Goal: Task Accomplishment & Management: Use online tool/utility

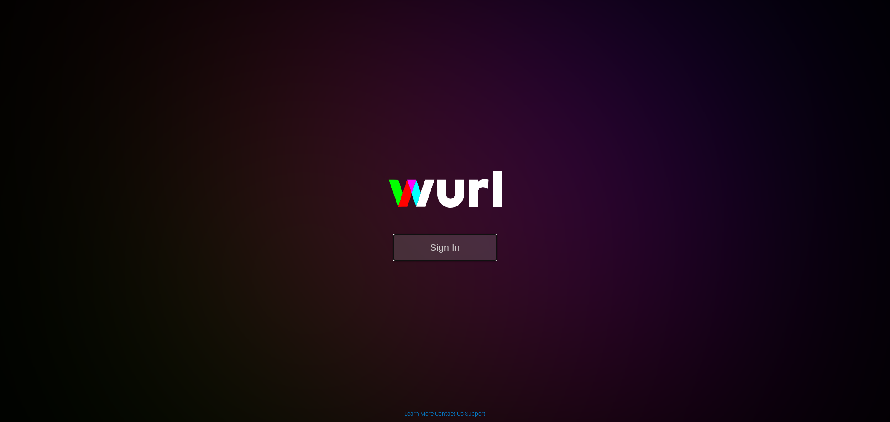
click at [461, 253] on button "Sign In" at bounding box center [445, 247] width 104 height 27
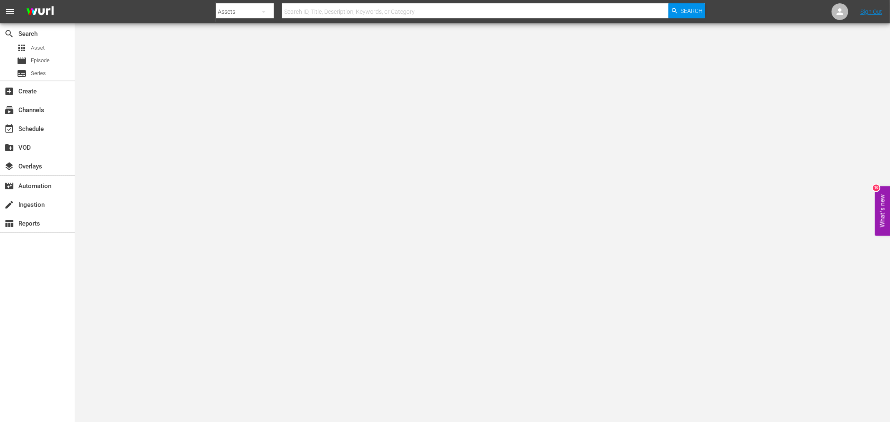
click at [144, 170] on body "menu Search By Assets Search ID, Title, Description, Keywords, or Category Sear…" at bounding box center [445, 237] width 890 height 422
click at [314, 7] on input "text" at bounding box center [475, 12] width 386 height 20
paste input "An Eye For An Eye"
type input "An Eye For An Eye"
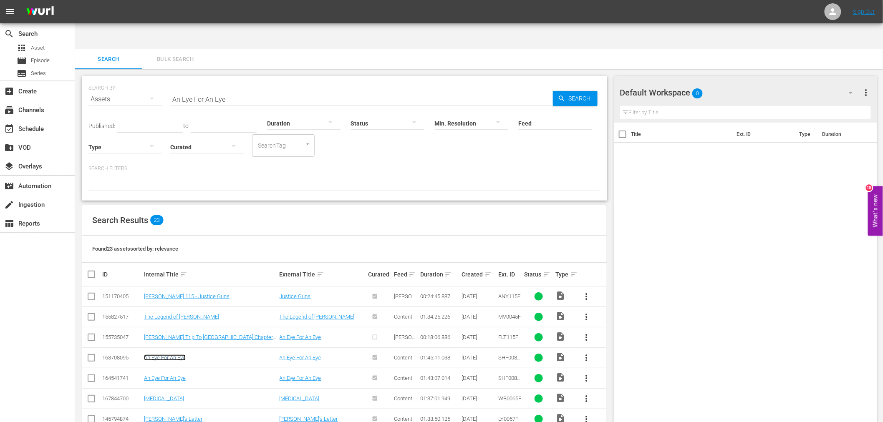
click at [167, 355] on link "An Eye For An Eye" at bounding box center [165, 358] width 42 height 6
click at [162, 375] on link "An Eye For An Eye" at bounding box center [165, 378] width 42 height 6
click at [184, 89] on input "An Eye For An Eye" at bounding box center [361, 99] width 383 height 20
paste input "Lady Cocoa"
type input "lady cocoa"
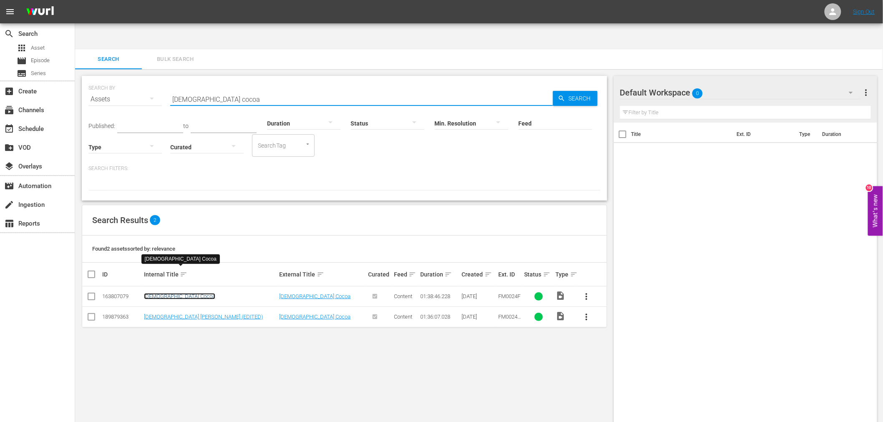
click at [161, 293] on link "Lady Cocoa" at bounding box center [179, 296] width 71 height 6
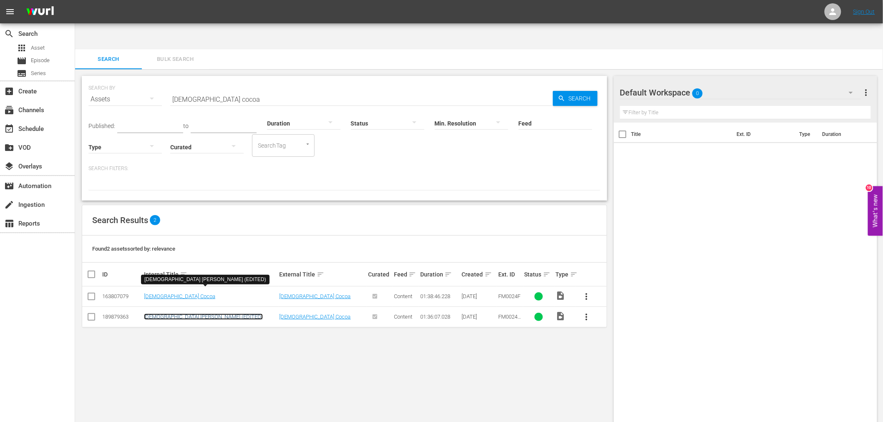
click at [160, 314] on link "Lady Cocoa (EDITED)" at bounding box center [203, 317] width 119 height 6
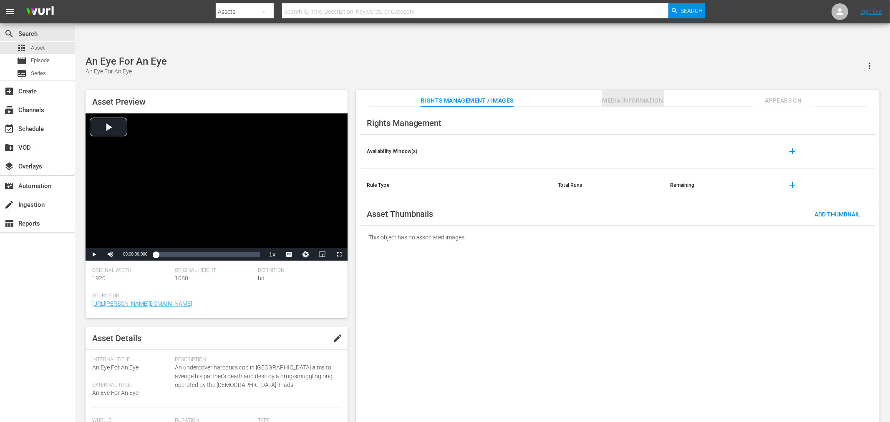
click at [657, 96] on span "Media Information" at bounding box center [632, 101] width 63 height 10
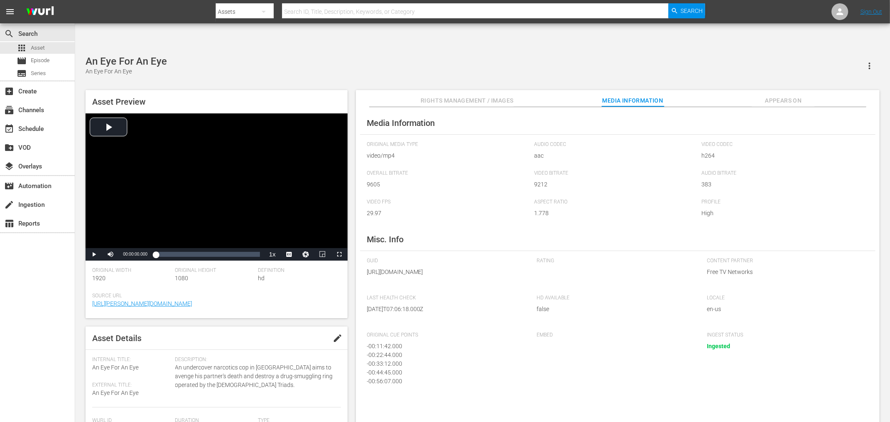
click at [506, 96] on span "Rights Management / Images" at bounding box center [466, 101] width 93 height 10
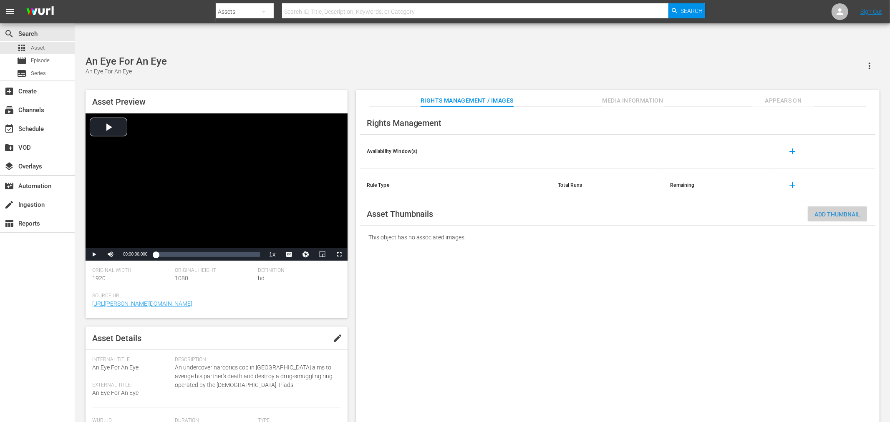
click at [800, 211] on span "Add Thumbnail" at bounding box center [837, 214] width 59 height 7
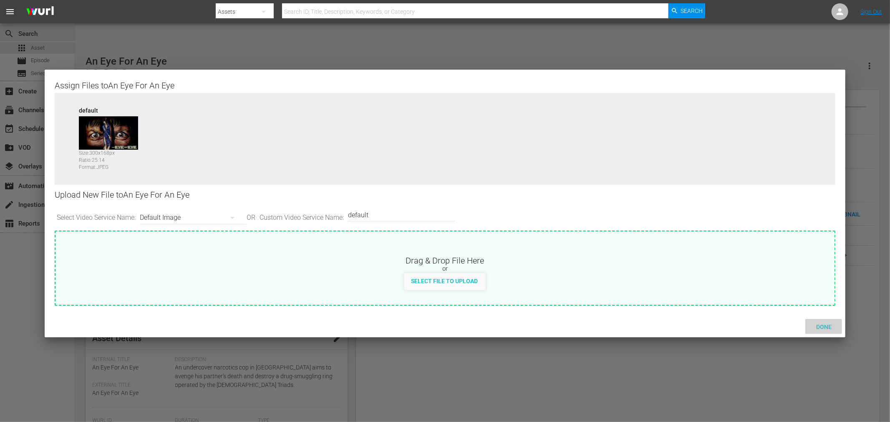
click at [800, 328] on span "Done" at bounding box center [823, 327] width 29 height 7
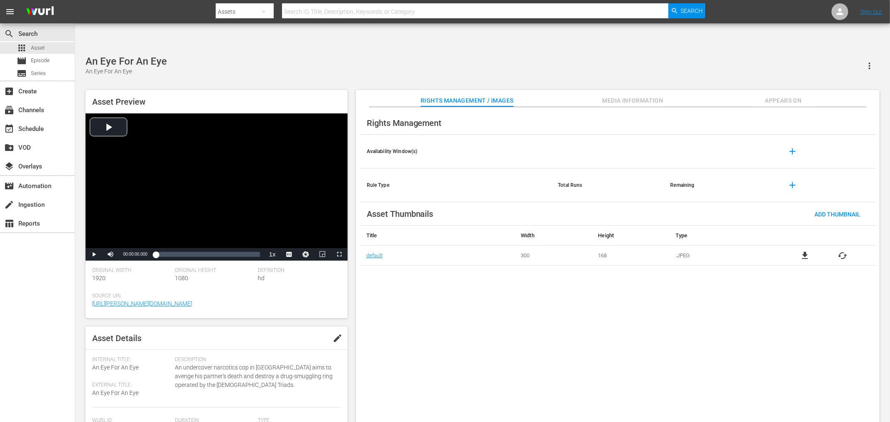
click at [498, 351] on div "Rights Management Availability Window(s) add Rule Type Total Runs Remaining add…" at bounding box center [617, 271] width 523 height 329
click at [800, 251] on span "cached" at bounding box center [843, 256] width 10 height 10
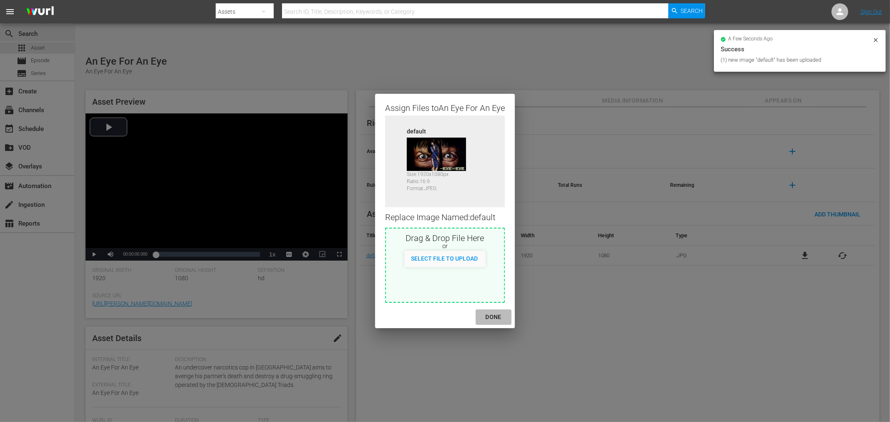
click at [498, 312] on div "DONE" at bounding box center [493, 317] width 29 height 10
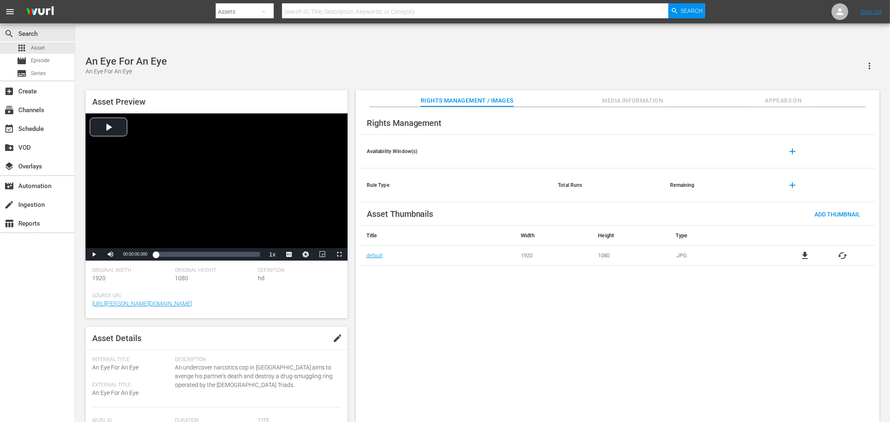
click at [458, 291] on div "Rights Management Availability Window(s) add Rule Type Total Runs Remaining add…" at bounding box center [617, 271] width 523 height 329
click at [477, 352] on div "Rights Management Availability Window(s) add Rule Type Total Runs Remaining add…" at bounding box center [617, 271] width 523 height 329
click at [800, 211] on span "Add Thumbnail" at bounding box center [837, 214] width 59 height 7
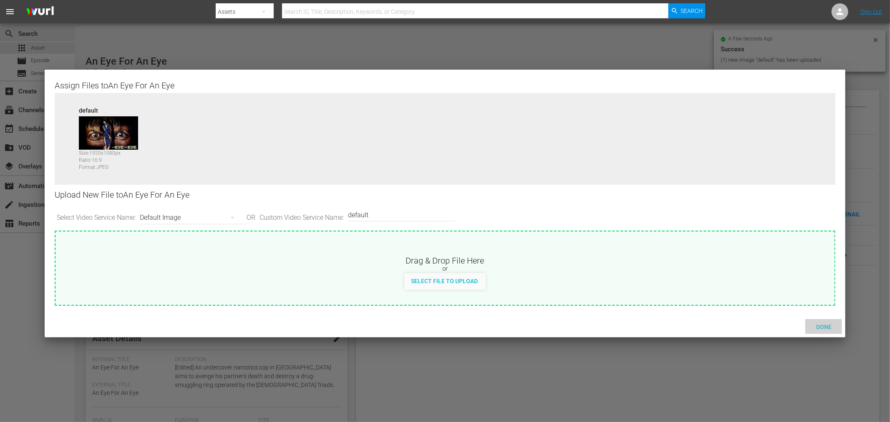
click at [800, 324] on span "Done" at bounding box center [823, 327] width 29 height 7
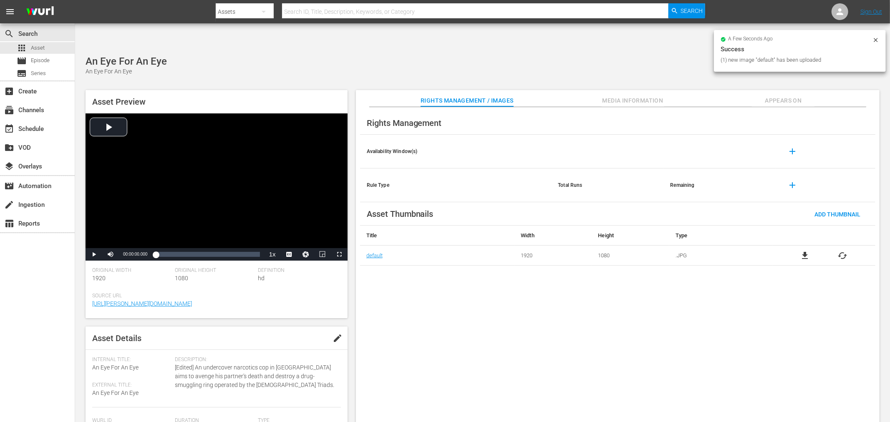
click at [797, 340] on div "Rights Management Availability Window(s) add Rule Type Total Runs Remaining add…" at bounding box center [617, 271] width 523 height 329
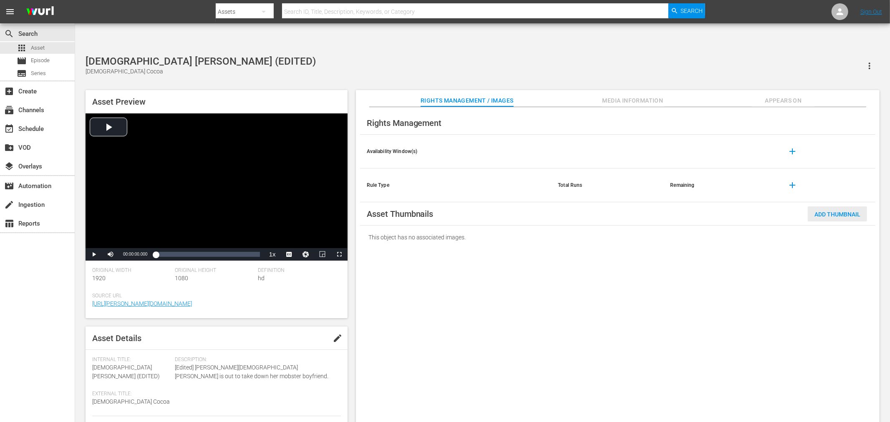
click at [800, 211] on span "Add Thumbnail" at bounding box center [837, 214] width 59 height 7
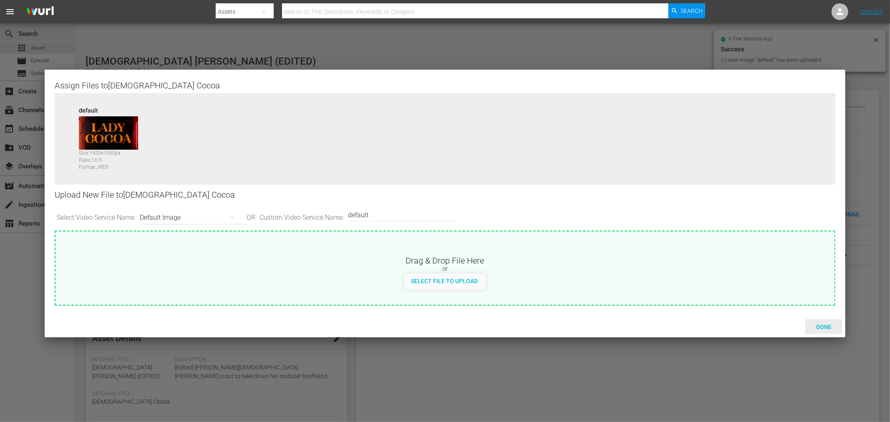
click at [800, 327] on span "Done" at bounding box center [823, 327] width 29 height 7
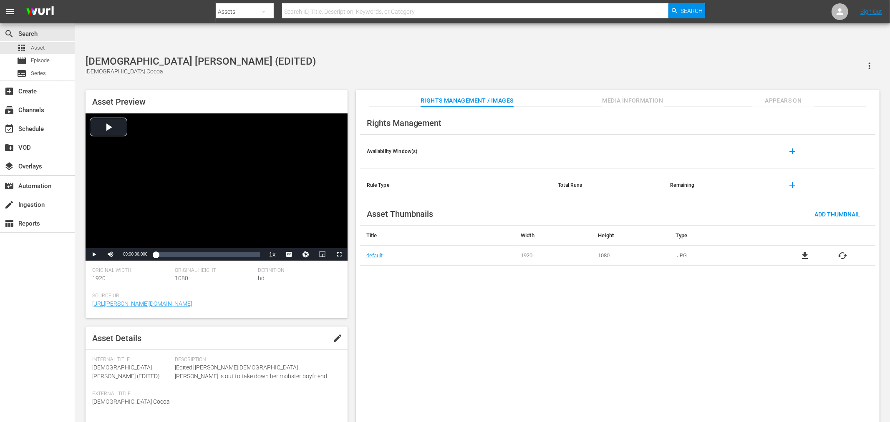
click at [800, 327] on div "Rights Management Availability Window(s) add Rule Type Total Runs Remaining add…" at bounding box center [617, 271] width 523 height 329
